Goal: Task Accomplishment & Management: Complete application form

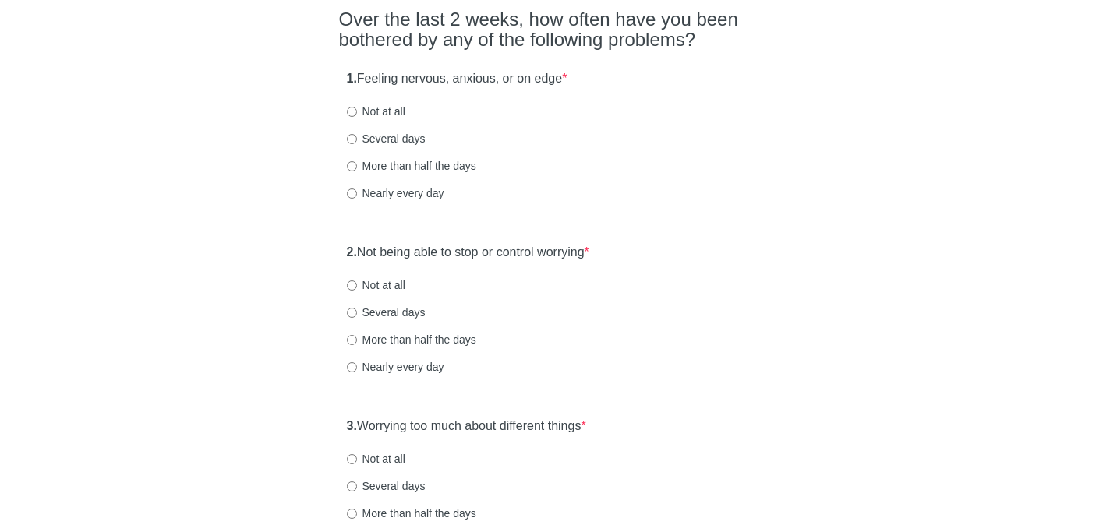
scroll to position [133, 0]
click at [355, 108] on input "Not at all" at bounding box center [352, 110] width 10 height 10
radio input "true"
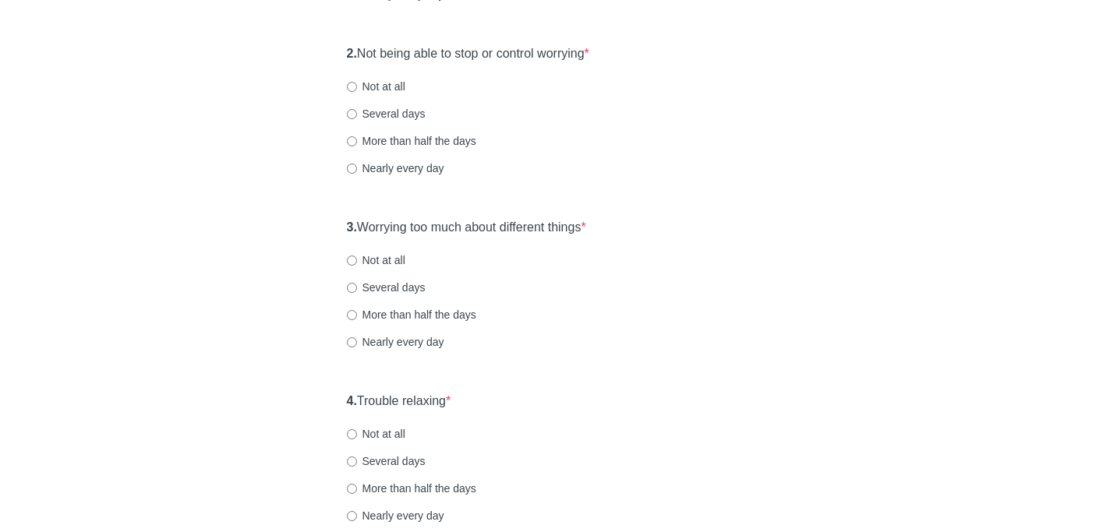
scroll to position [331, 0]
click at [351, 110] on input "Several days" at bounding box center [352, 113] width 10 height 10
radio input "true"
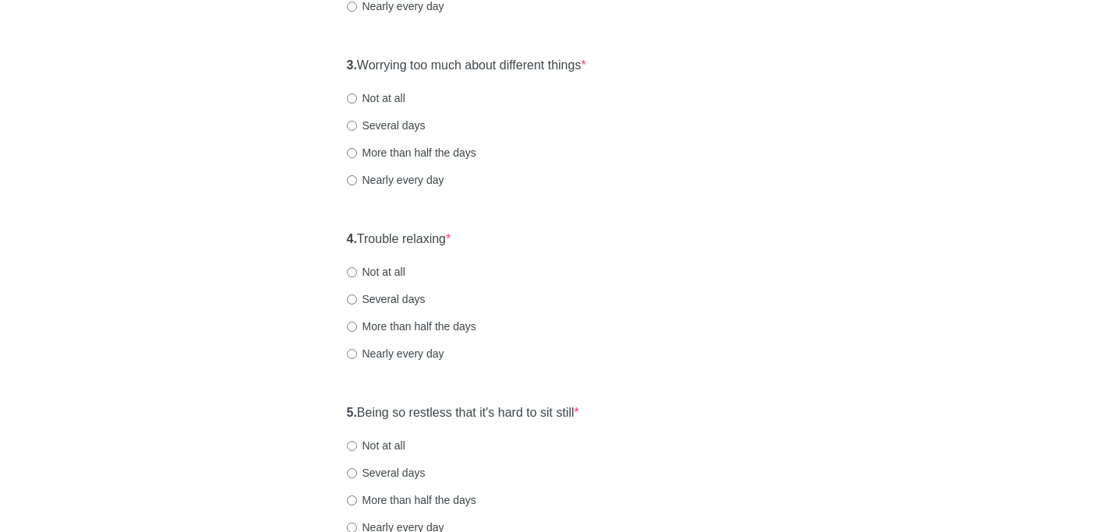
scroll to position [505, 0]
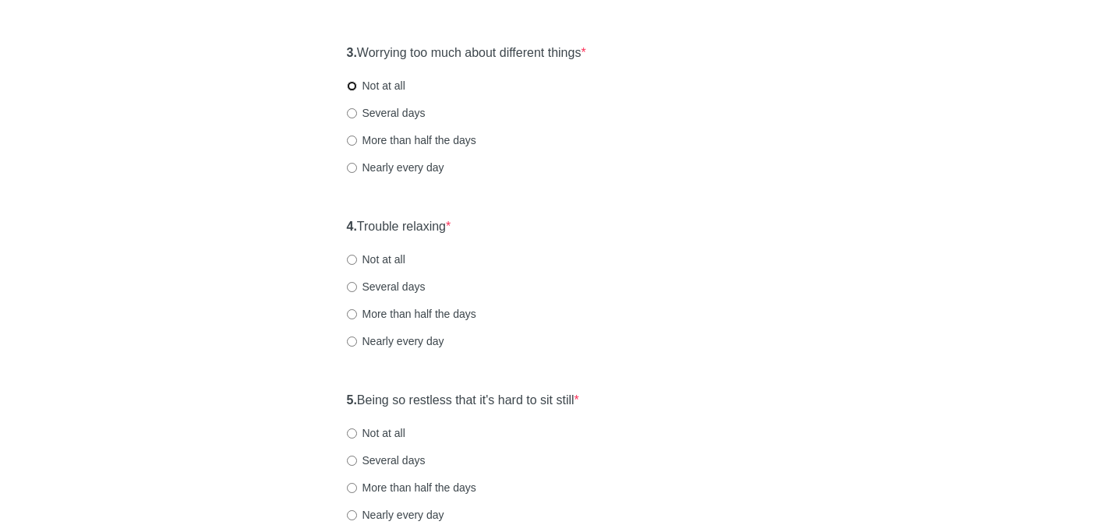
click at [351, 87] on input "Not at all" at bounding box center [352, 86] width 10 height 10
radio input "true"
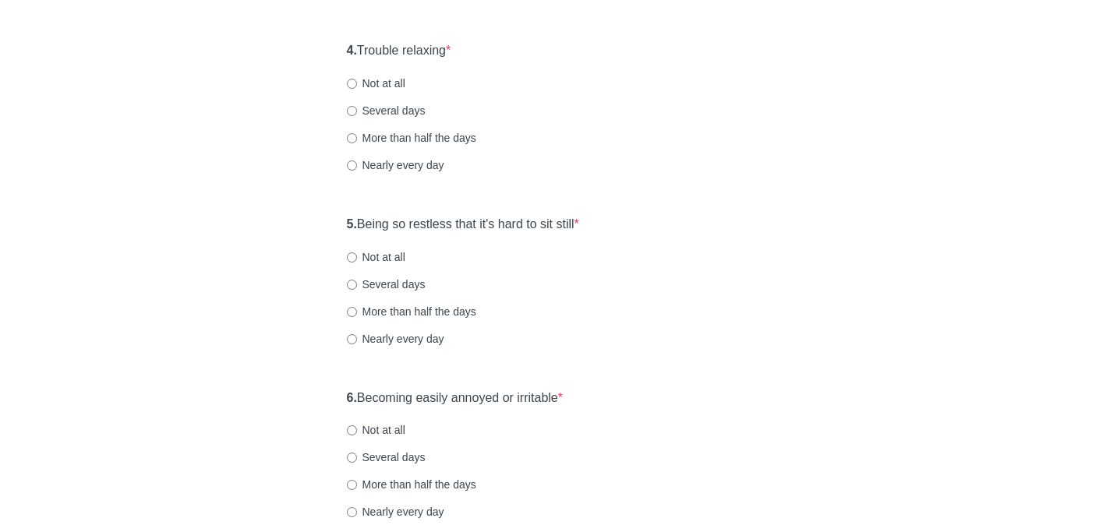
scroll to position [696, 0]
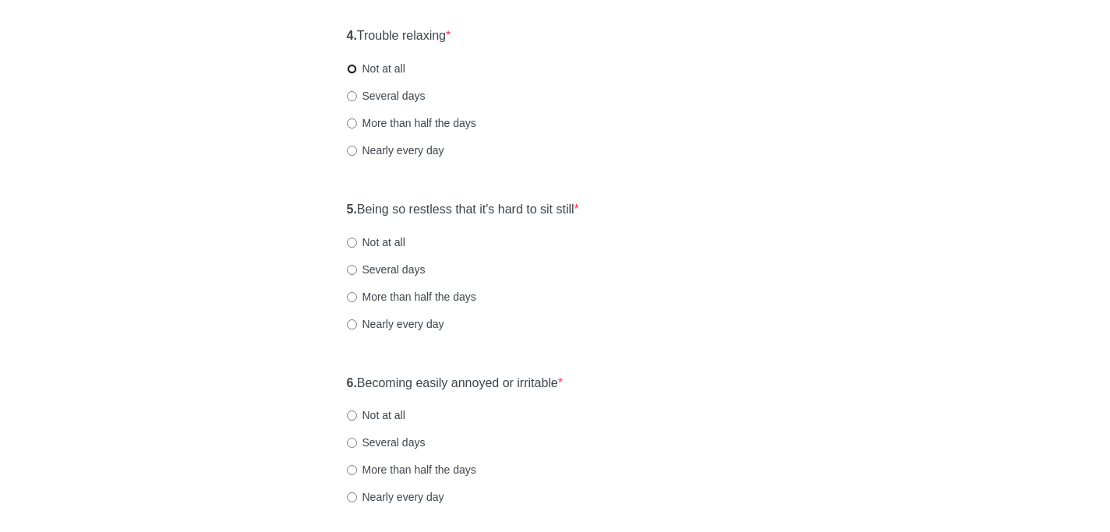
click at [351, 69] on input "Not at all" at bounding box center [352, 69] width 10 height 10
radio input "true"
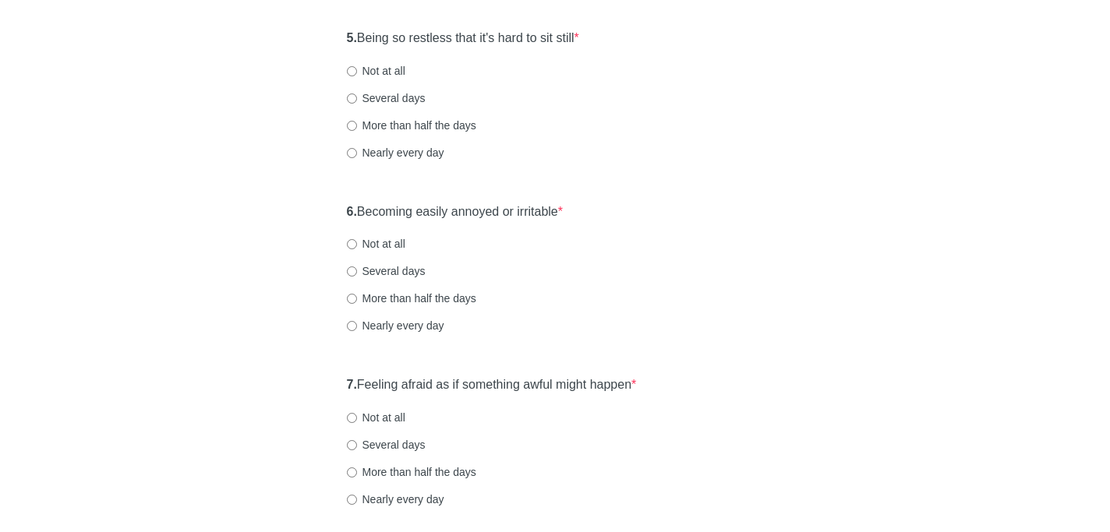
scroll to position [869, 0]
click at [353, 69] on input "Not at all" at bounding box center [352, 70] width 10 height 10
radio input "true"
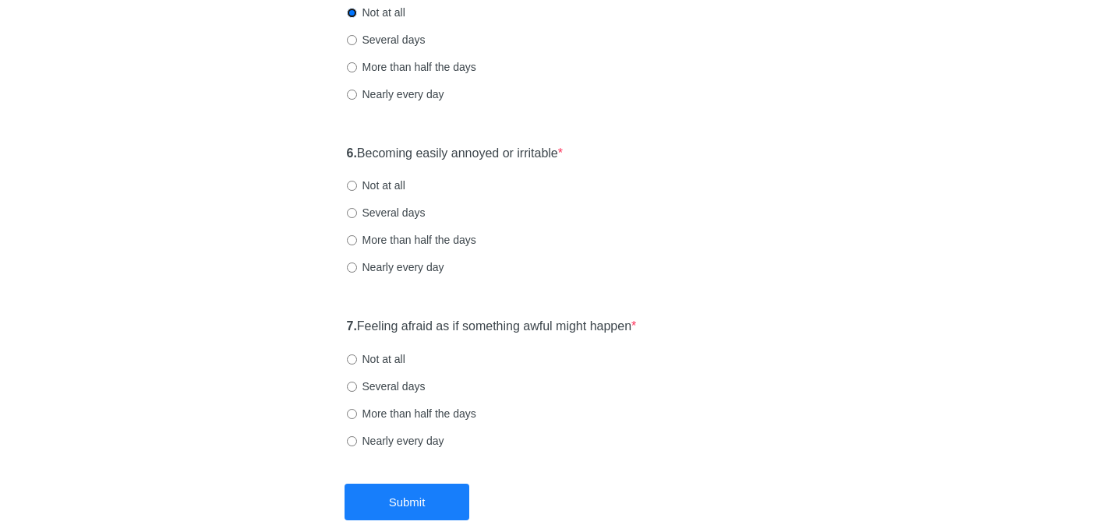
scroll to position [970, 0]
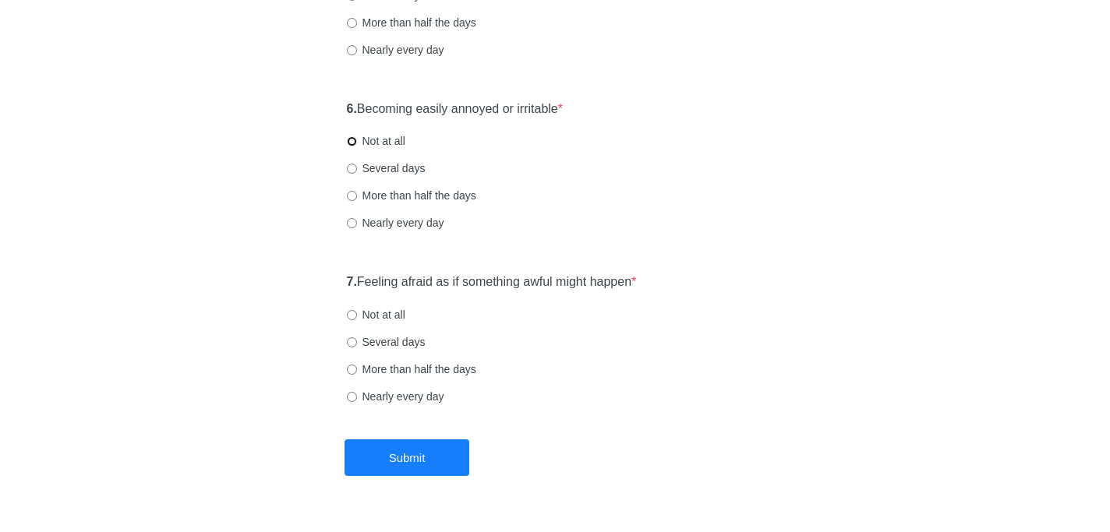
click at [350, 140] on input "Not at all" at bounding box center [352, 141] width 10 height 10
radio input "true"
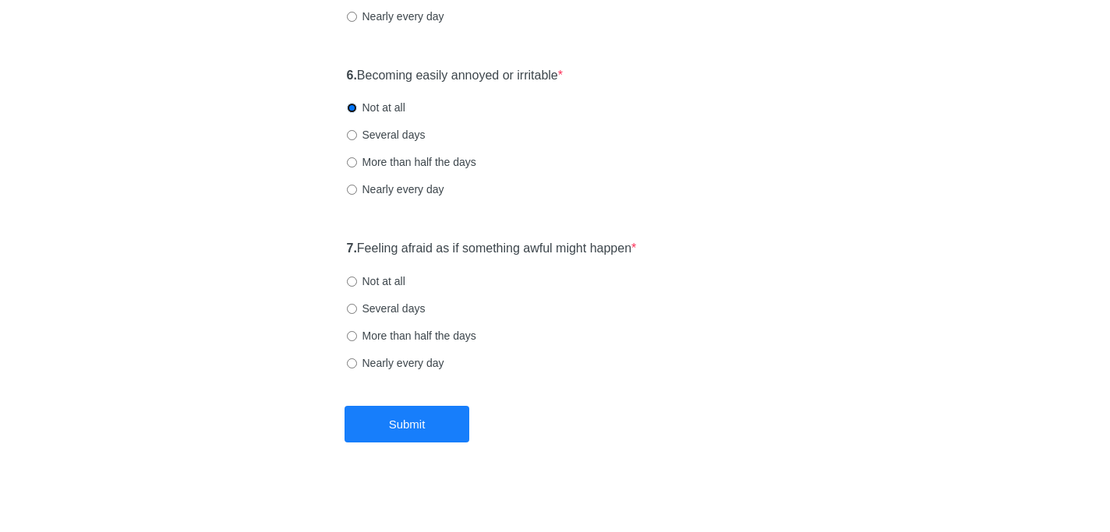
scroll to position [1008, 0]
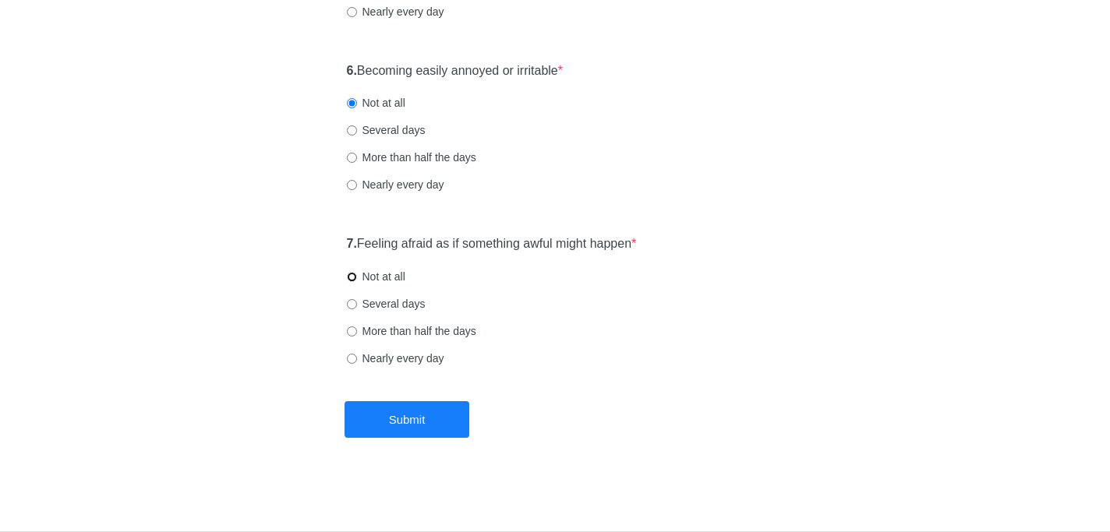
click at [350, 276] on input "Not at all" at bounding box center [352, 277] width 10 height 10
radio input "true"
click at [386, 416] on button "Submit" at bounding box center [406, 419] width 125 height 37
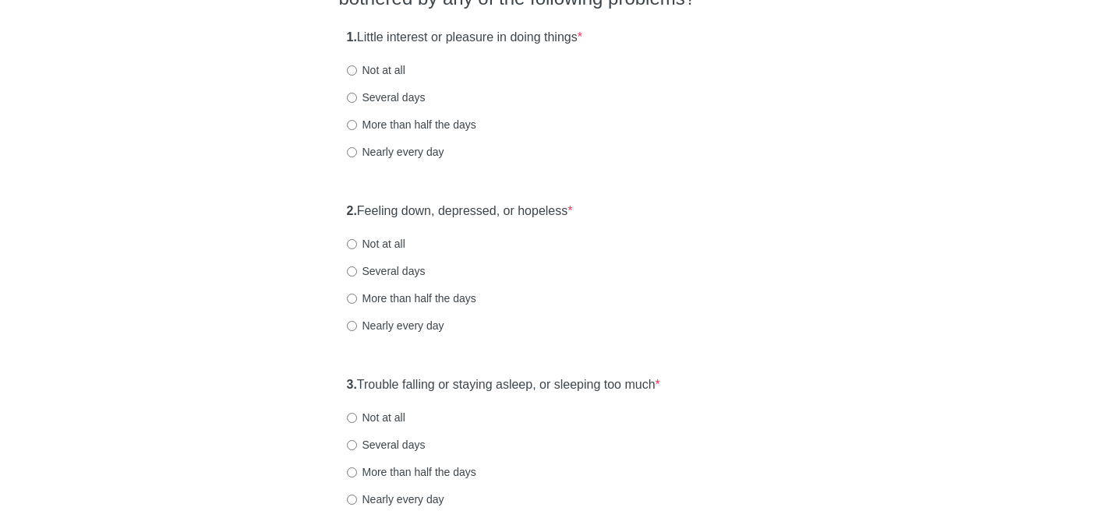
scroll to position [174, 0]
click at [354, 72] on input "Not at all" at bounding box center [352, 70] width 10 height 10
radio input "true"
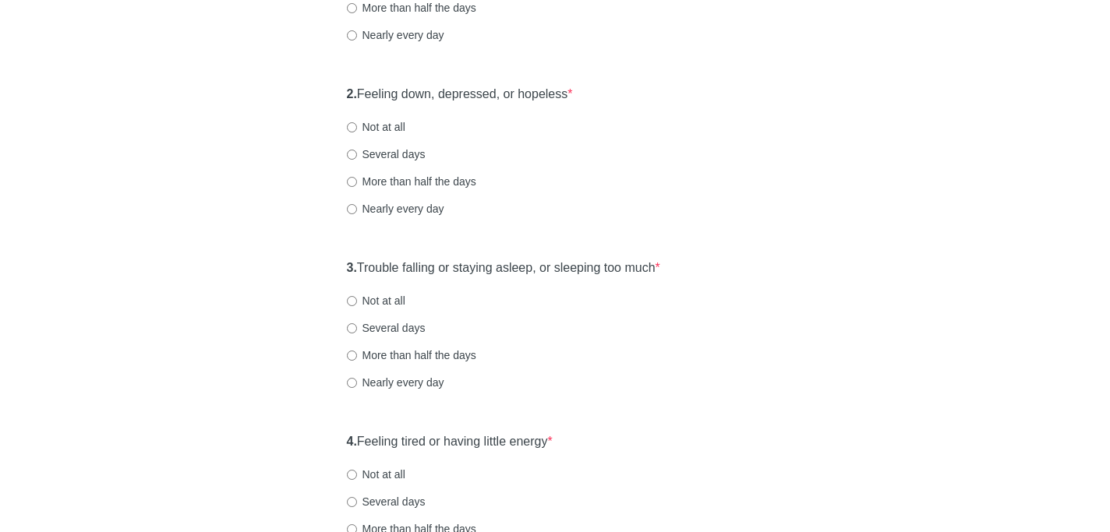
scroll to position [337, 0]
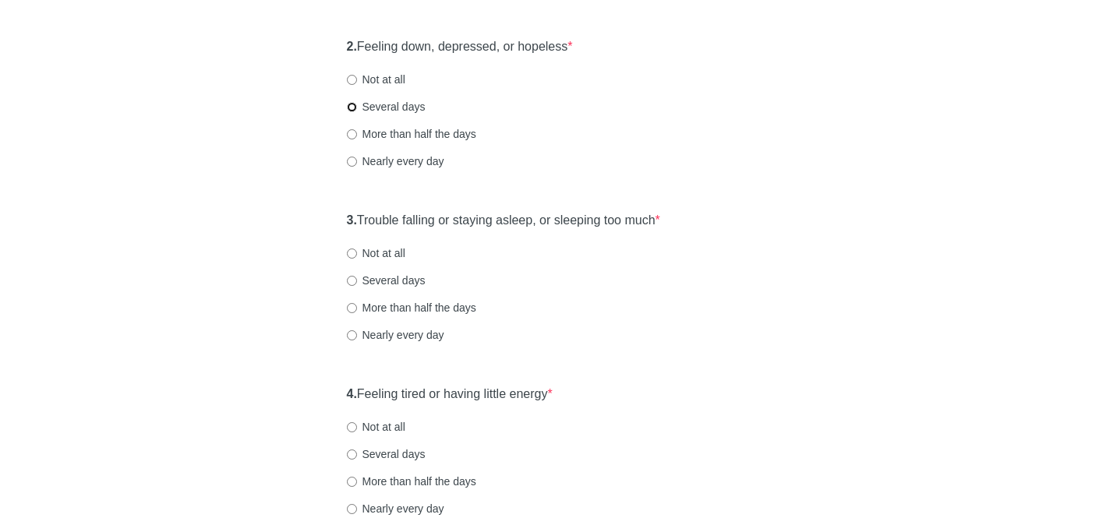
click at [353, 105] on input "Several days" at bounding box center [352, 107] width 10 height 10
radio input "true"
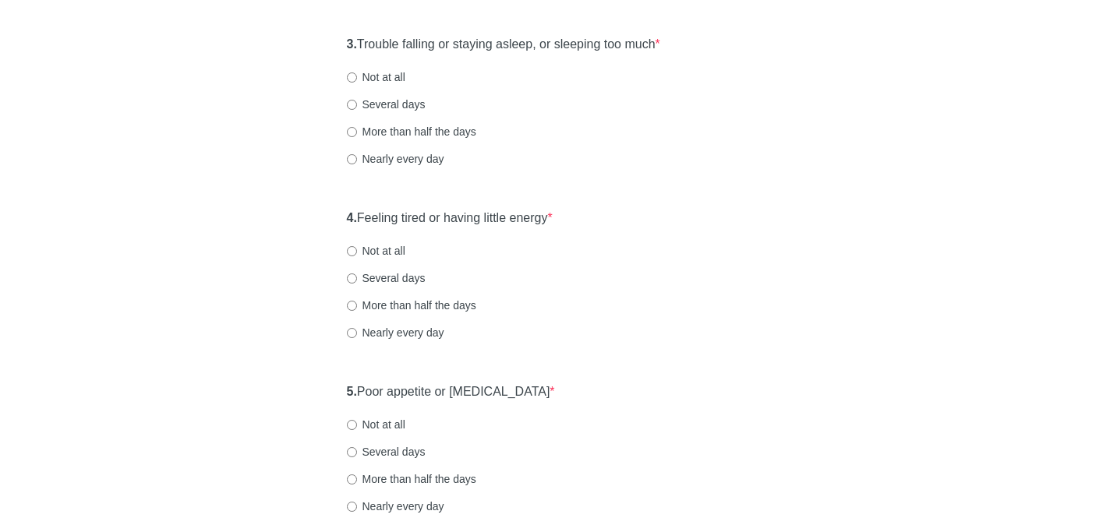
scroll to position [517, 0]
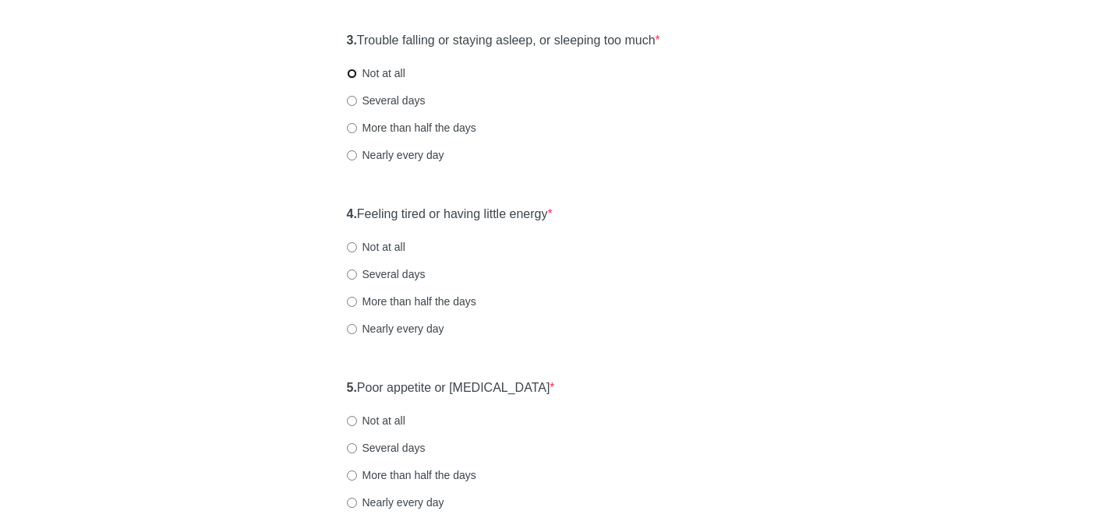
click at [355, 78] on input "Not at all" at bounding box center [352, 74] width 10 height 10
radio input "true"
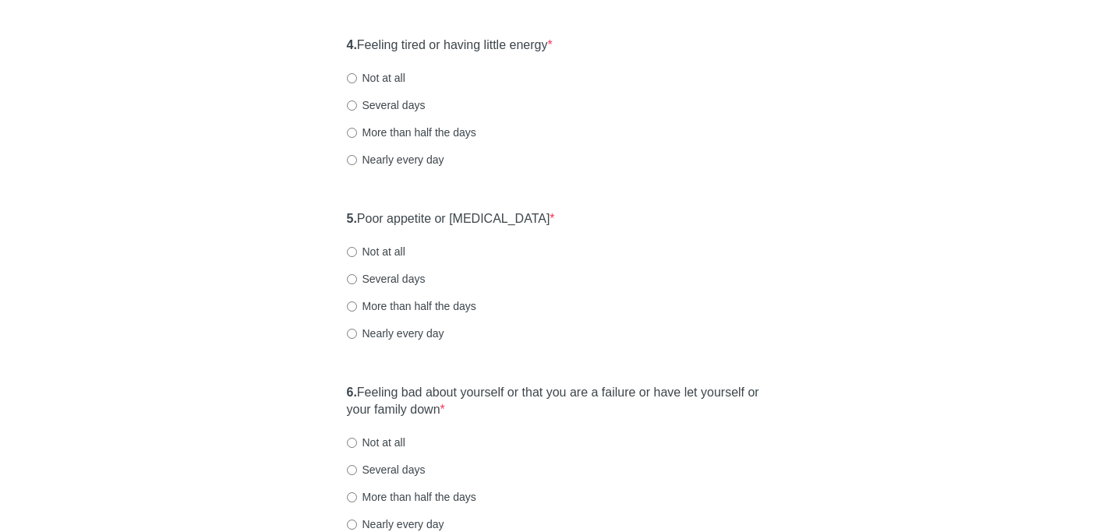
scroll to position [692, 0]
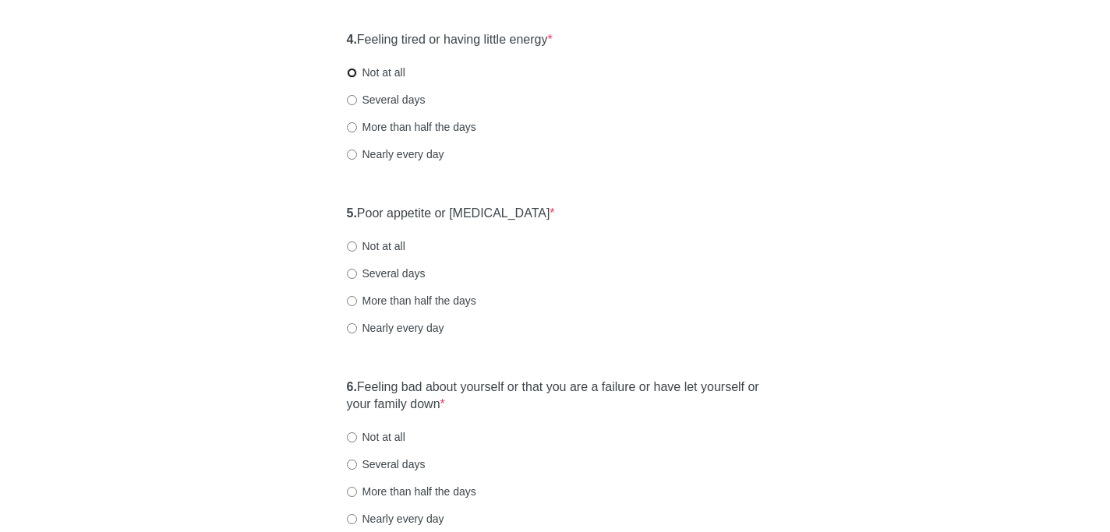
click at [351, 75] on input "Not at all" at bounding box center [352, 73] width 10 height 10
radio input "true"
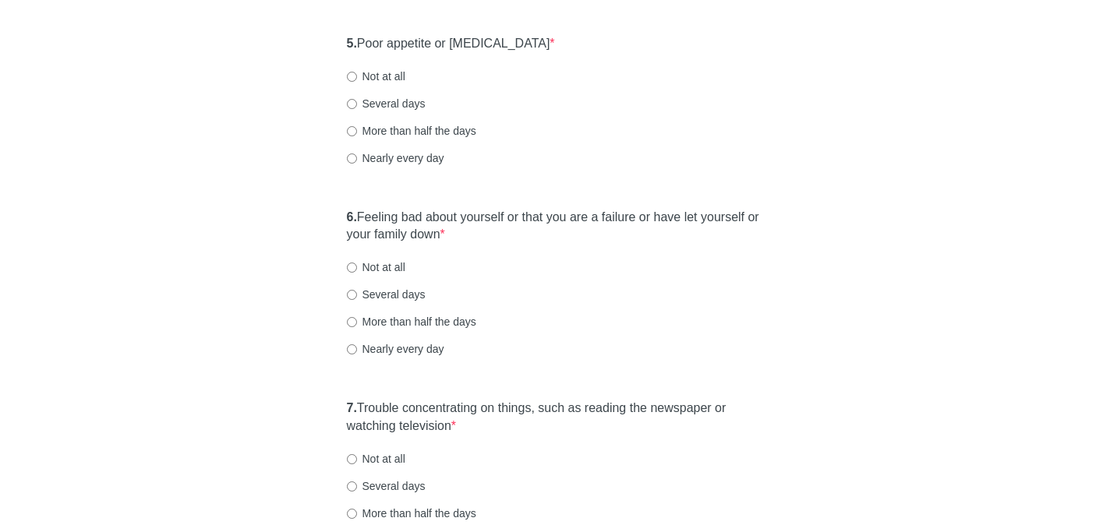
scroll to position [869, 0]
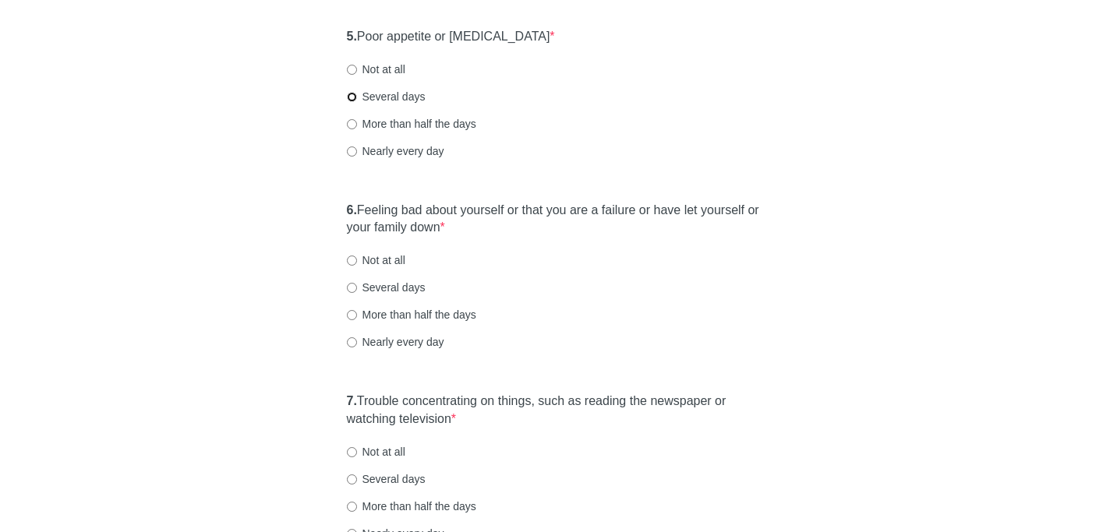
click at [352, 94] on input "Several days" at bounding box center [352, 97] width 10 height 10
radio input "true"
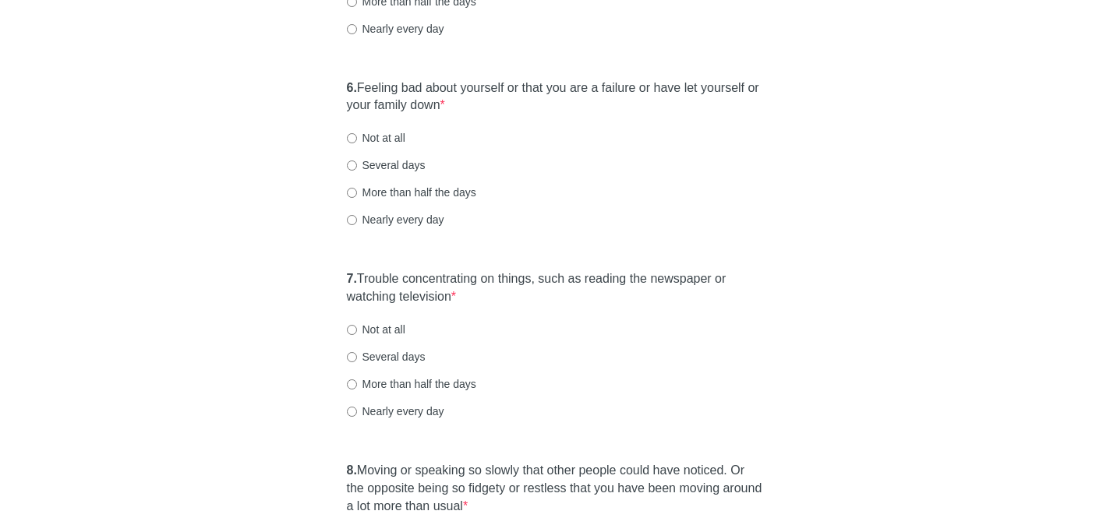
scroll to position [1010, 0]
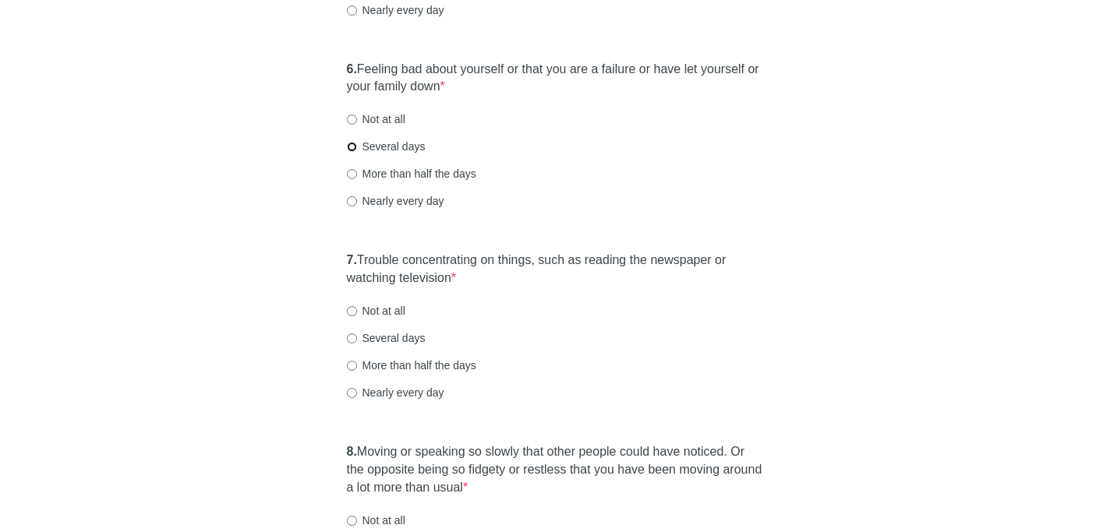
click at [349, 145] on input "Several days" at bounding box center [352, 147] width 10 height 10
radio input "true"
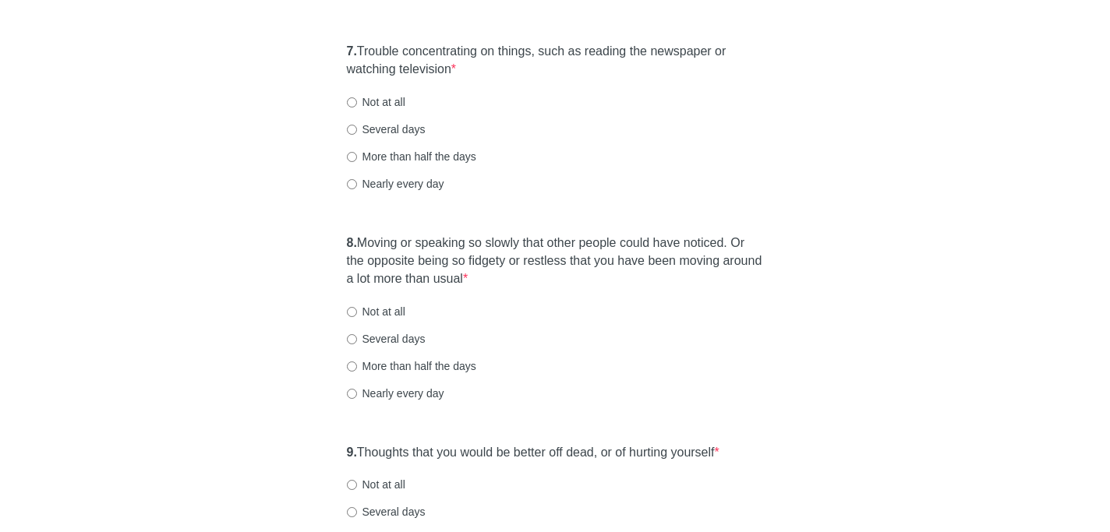
scroll to position [1220, 0]
click at [351, 99] on input "Not at all" at bounding box center [352, 102] width 10 height 10
radio input "true"
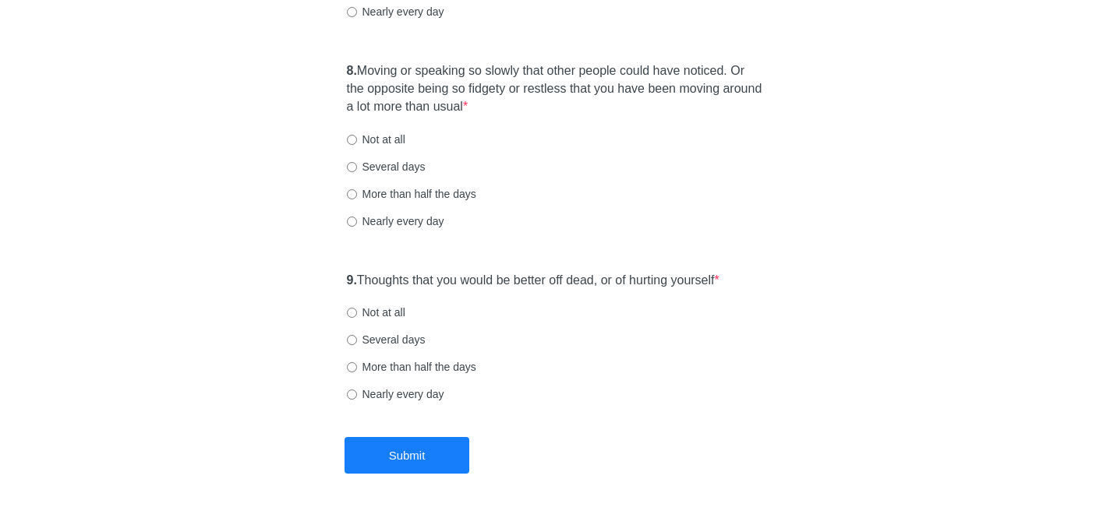
scroll to position [1408, 0]
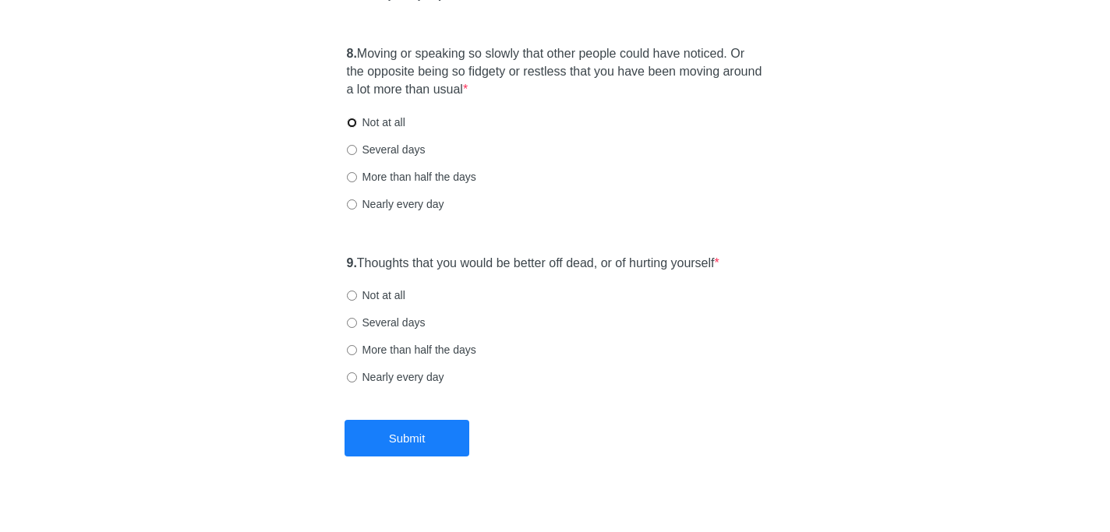
click at [350, 121] on input "Not at all" at bounding box center [352, 123] width 10 height 10
radio input "true"
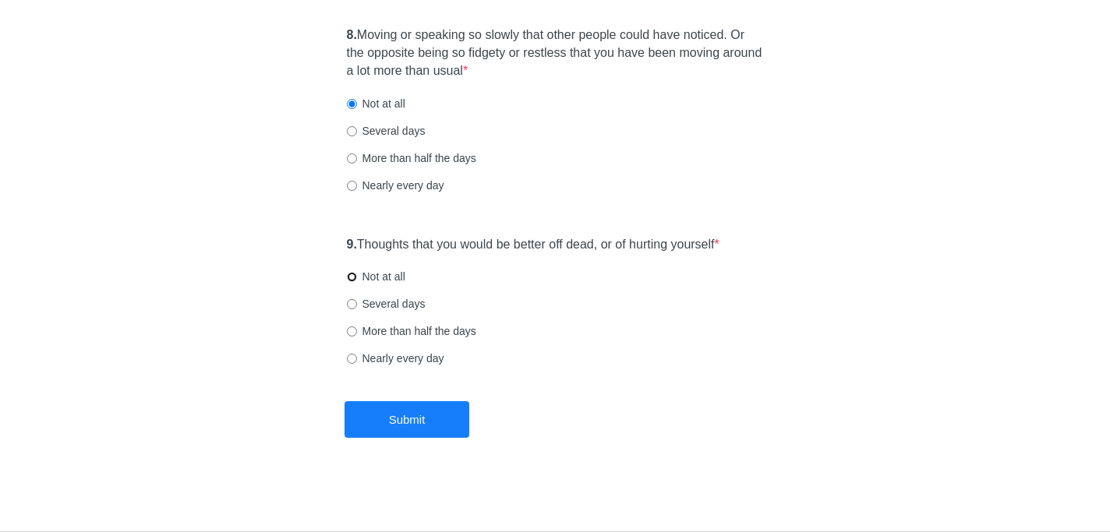
click at [350, 274] on input "Not at all" at bounding box center [352, 277] width 10 height 10
radio input "true"
click at [404, 414] on button "Submit" at bounding box center [406, 419] width 125 height 37
